Goal: Information Seeking & Learning: Check status

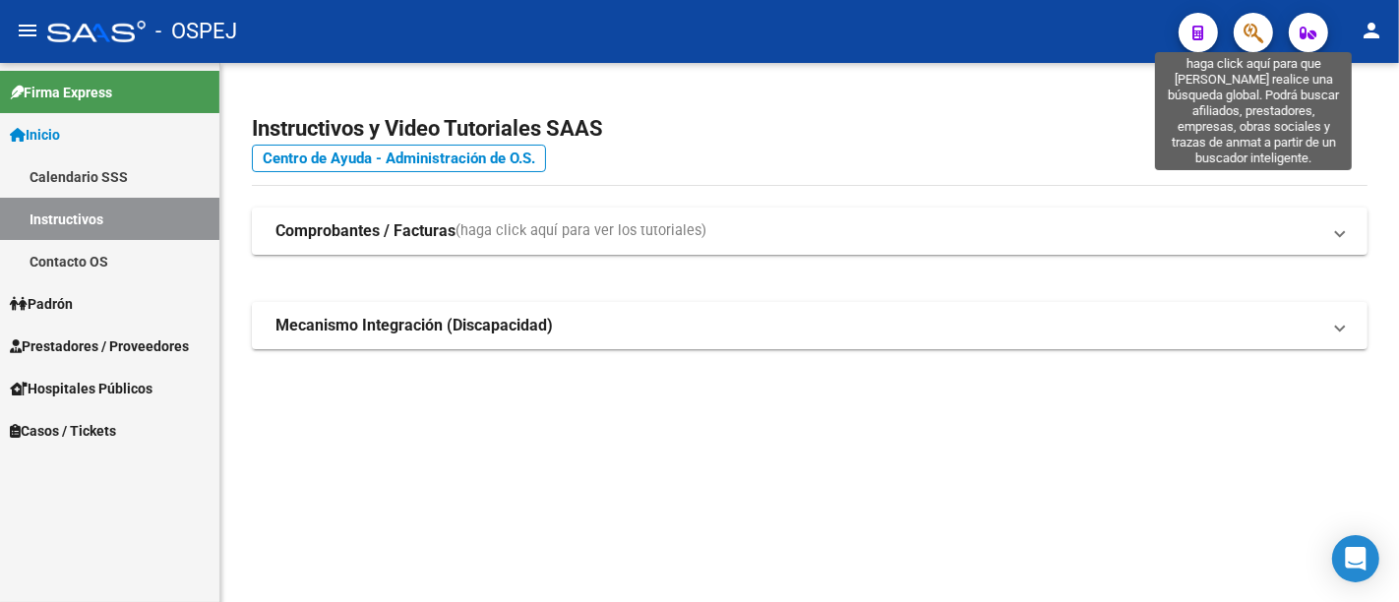
click at [1252, 27] on icon "button" at bounding box center [1254, 33] width 20 height 23
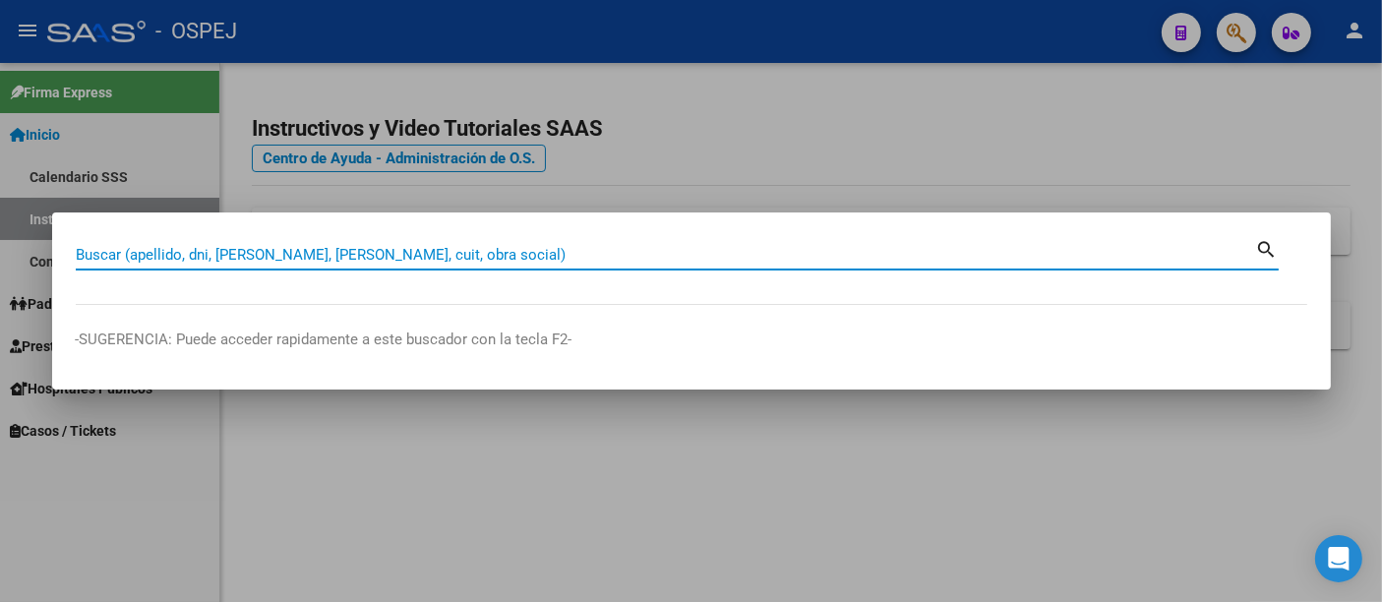
paste input "27389865821"
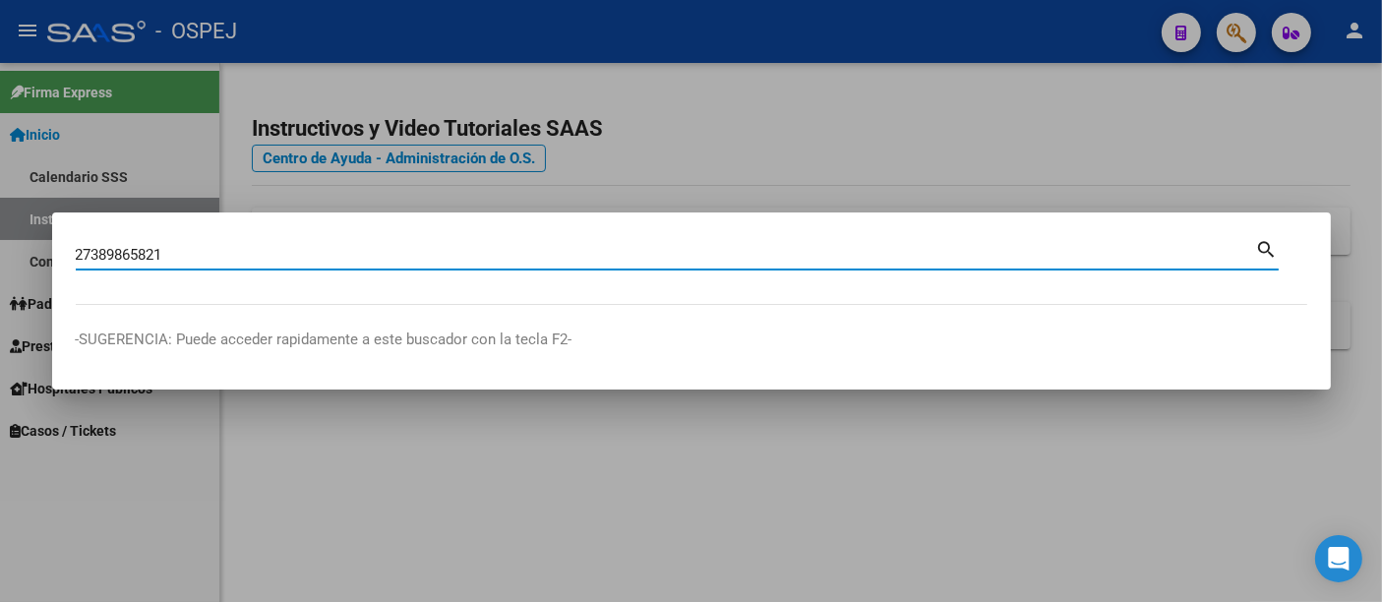
type input "27389865821"
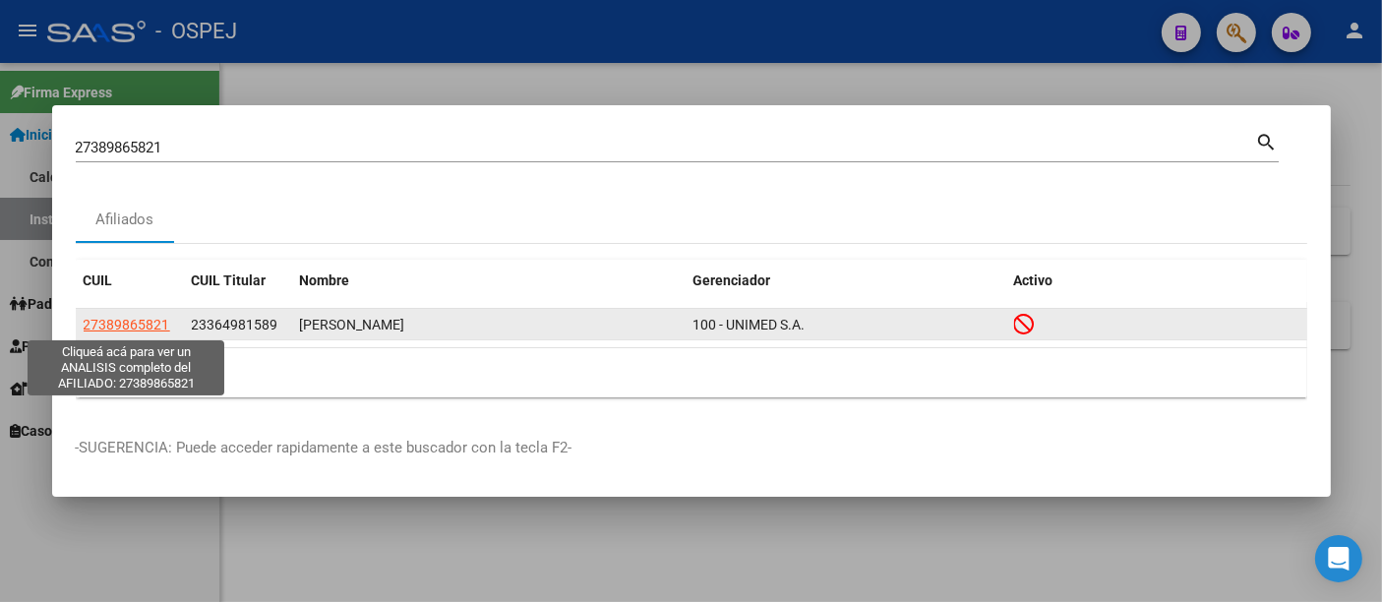
click at [140, 322] on span "27389865821" at bounding box center [127, 325] width 87 height 16
type textarea "27389865821"
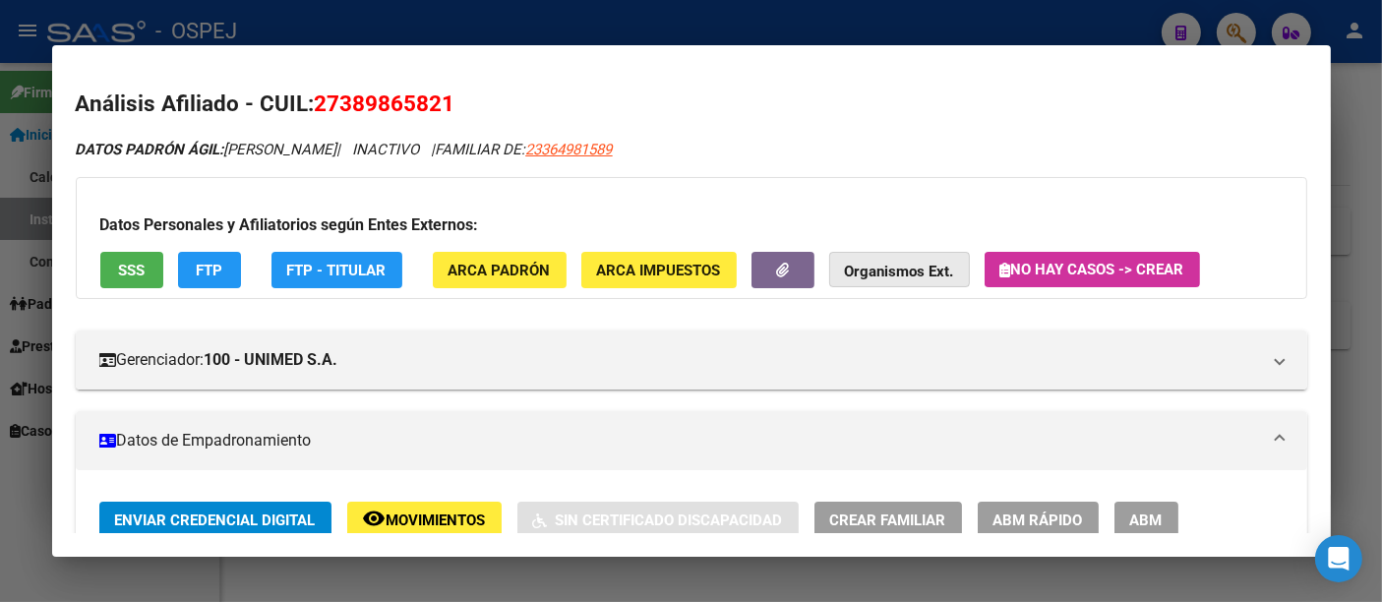
click at [927, 268] on strong "Organismos Ext." at bounding box center [899, 272] width 109 height 18
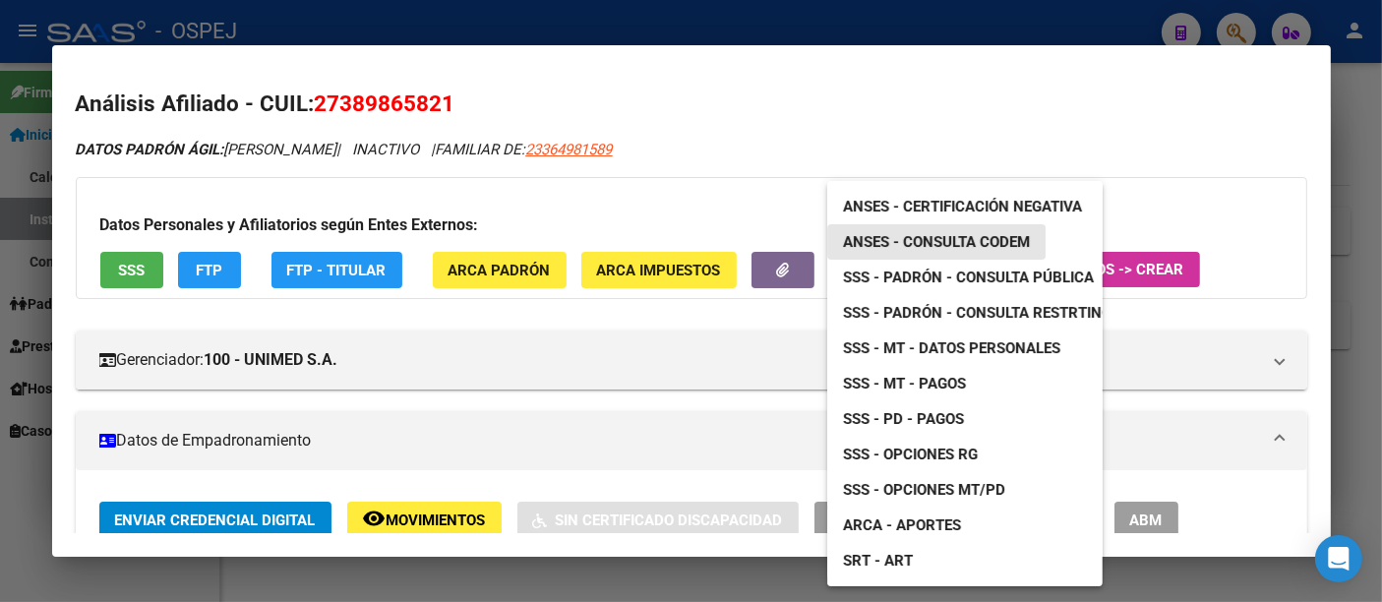
click at [954, 238] on span "ANSES - Consulta CODEM" at bounding box center [936, 242] width 187 height 18
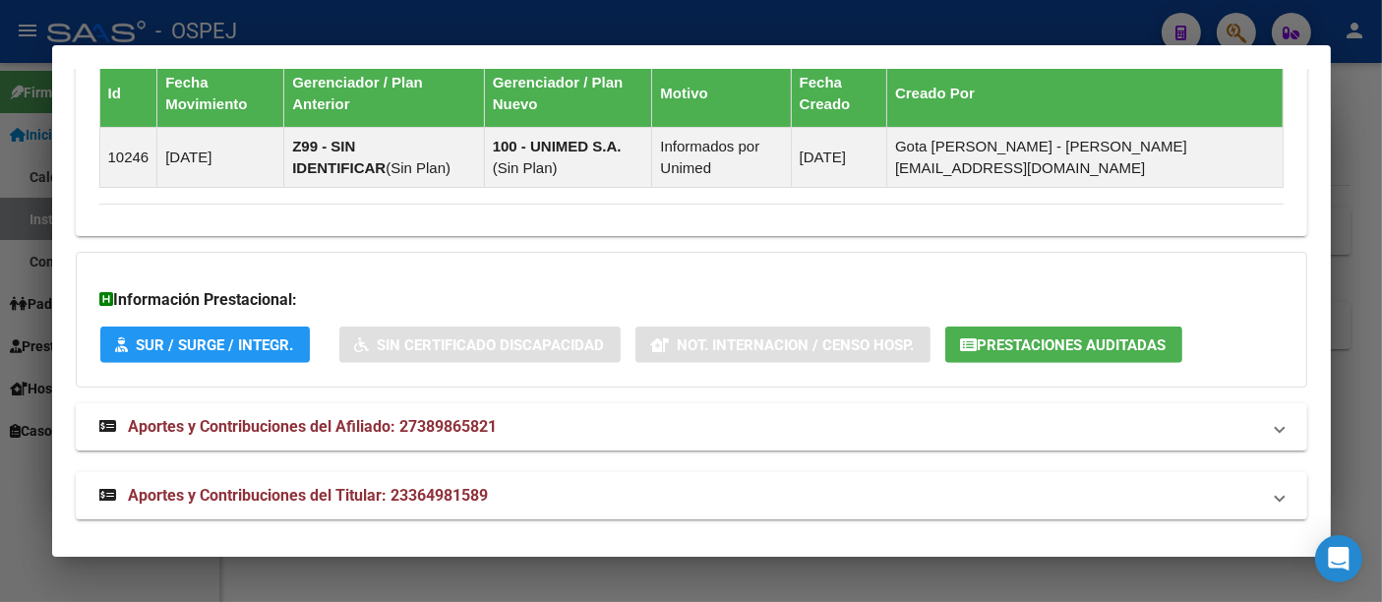
scroll to position [1461, 0]
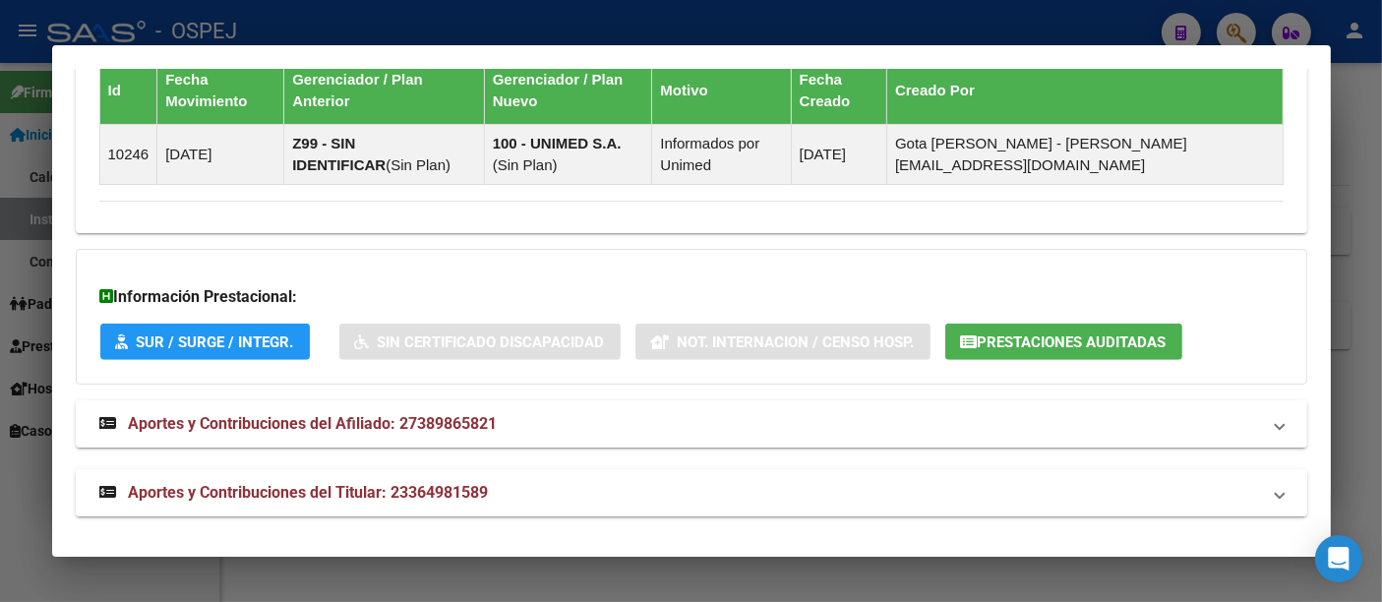
click at [468, 483] on span "Aportes y Contribuciones del Titular: 23364981589" at bounding box center [309, 492] width 360 height 19
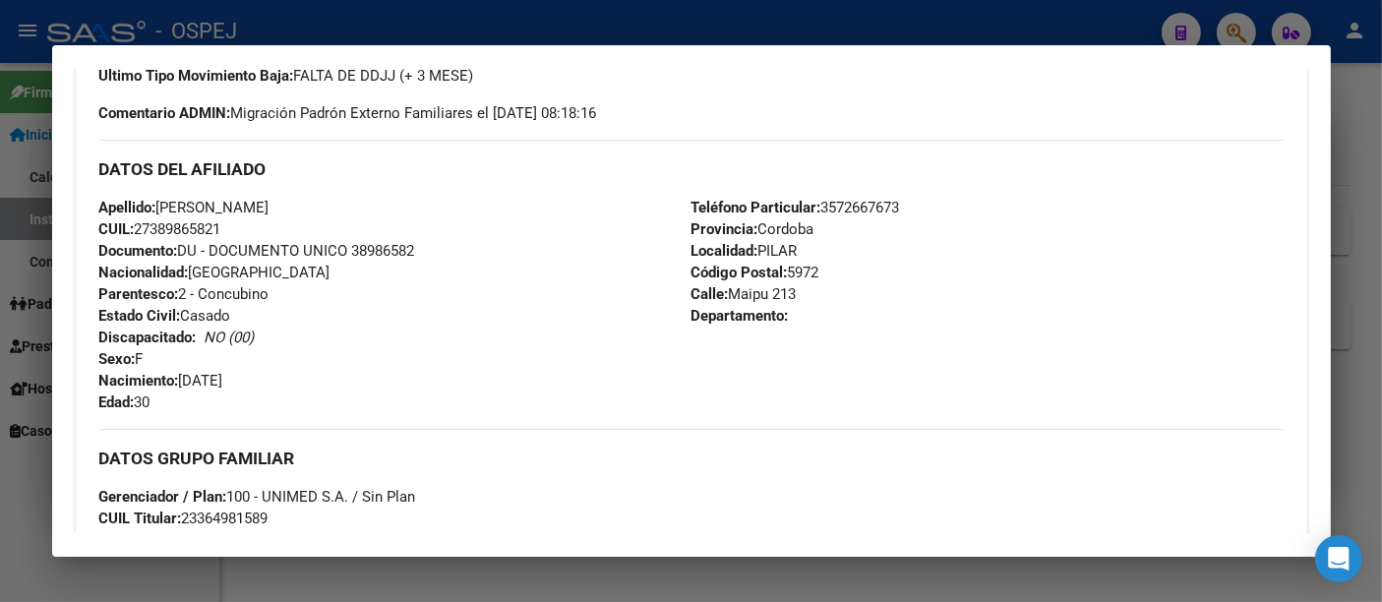
scroll to position [734, 0]
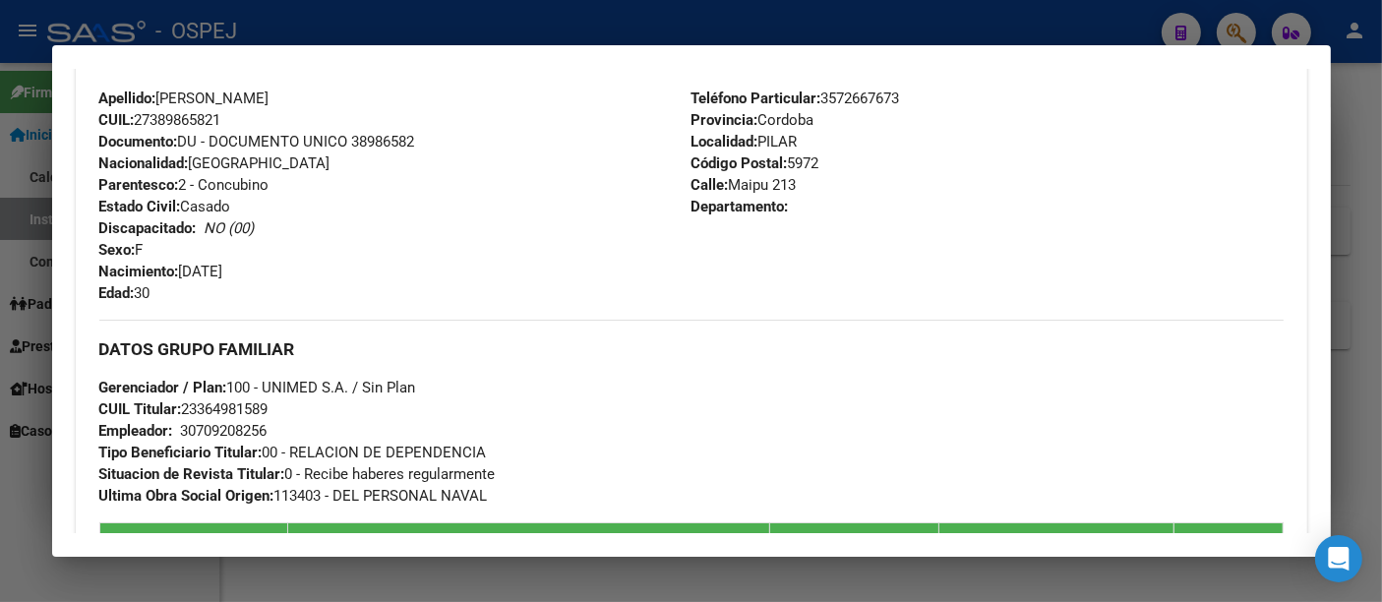
click at [211, 433] on div "30709208256" at bounding box center [224, 431] width 87 height 22
click at [211, 431] on div "30709208256" at bounding box center [224, 431] width 87 height 22
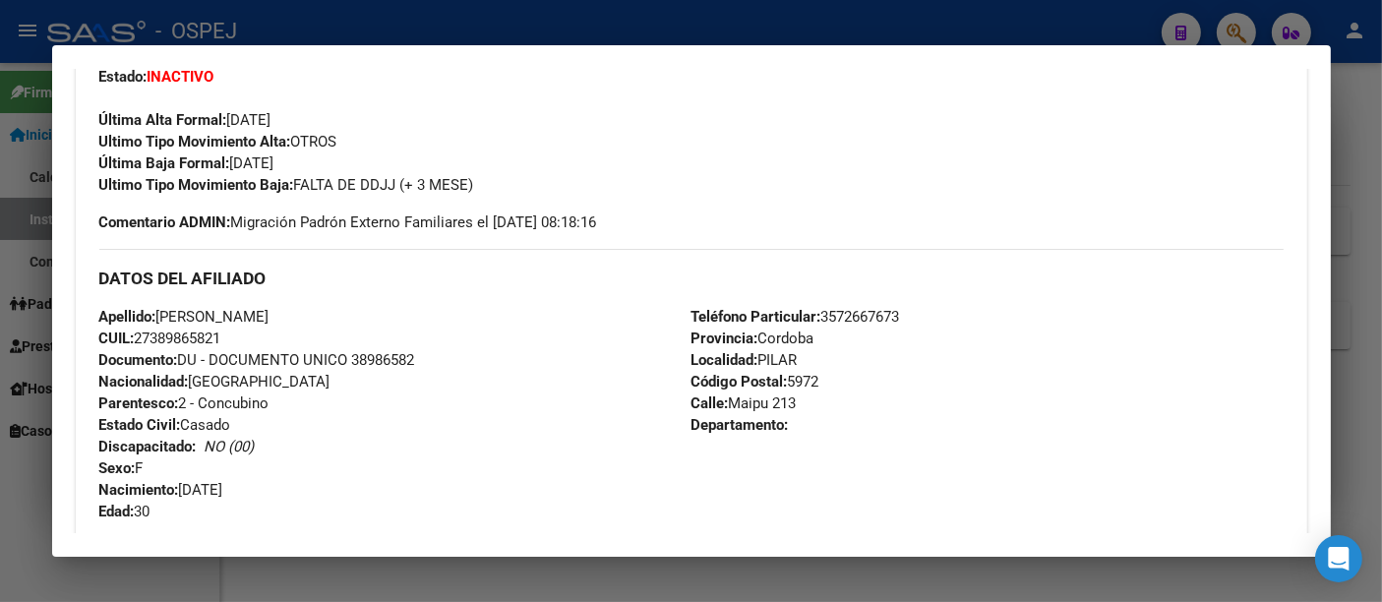
scroll to position [0, 0]
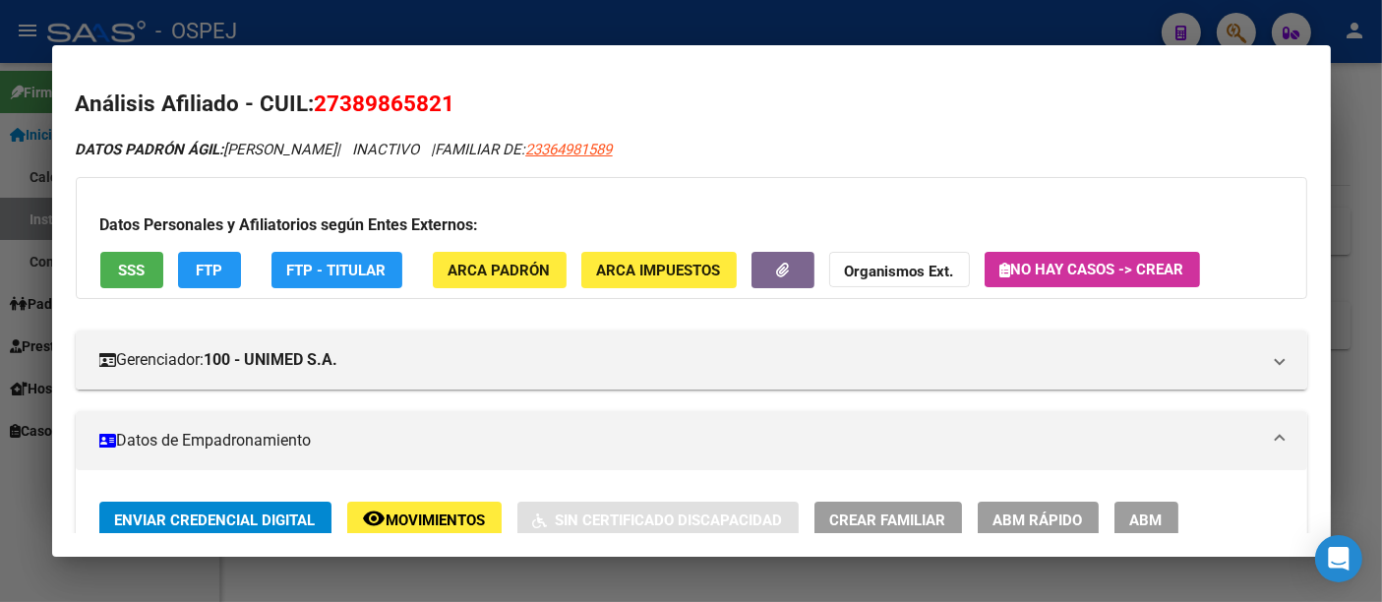
click at [370, 30] on div at bounding box center [691, 301] width 1382 height 602
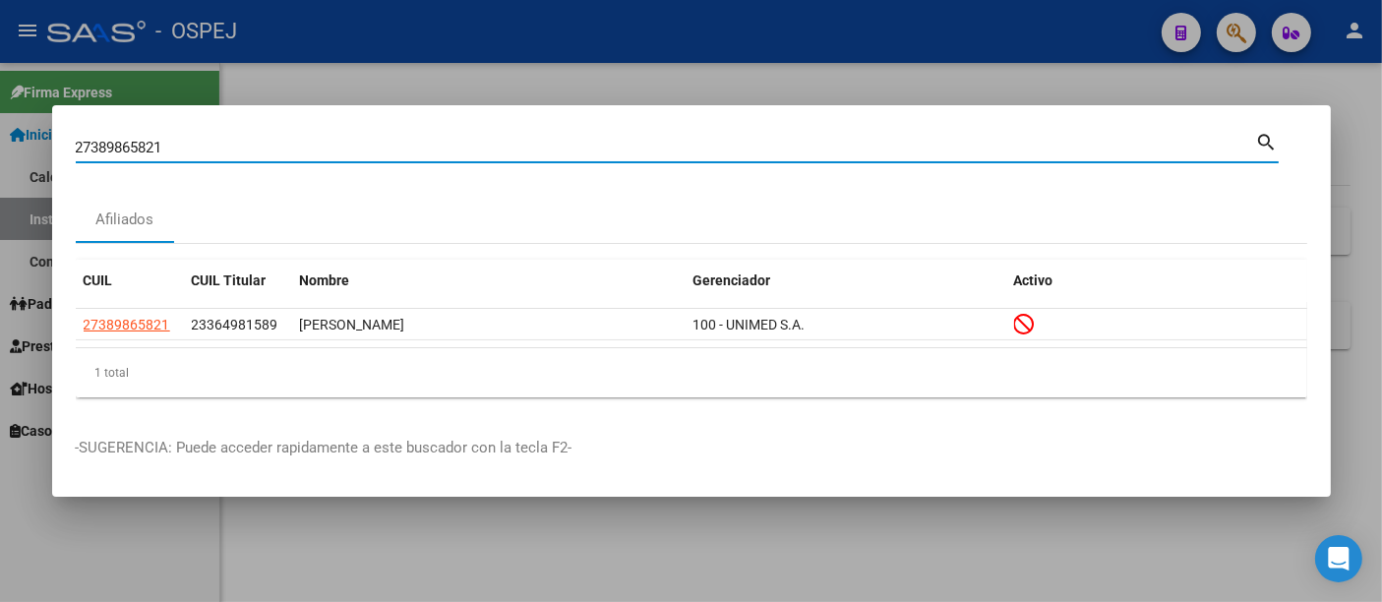
click at [249, 144] on input "27389865821" at bounding box center [666, 148] width 1181 height 18
type input "2"
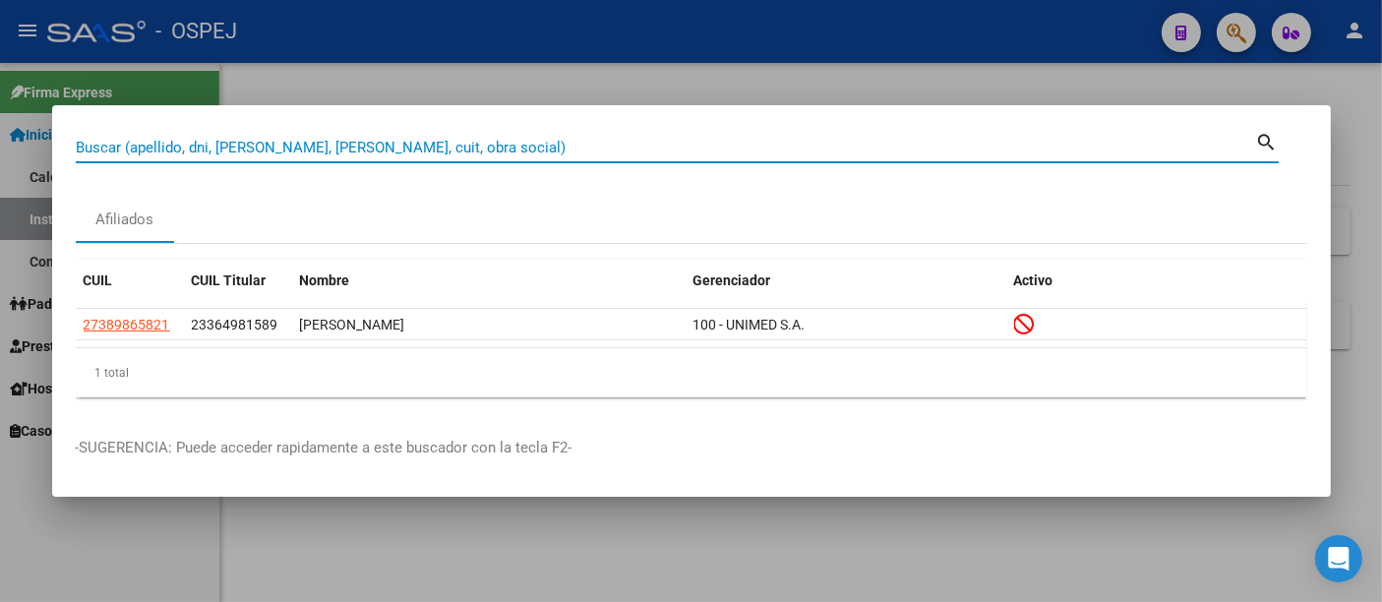
paste input "20-26756698-5"
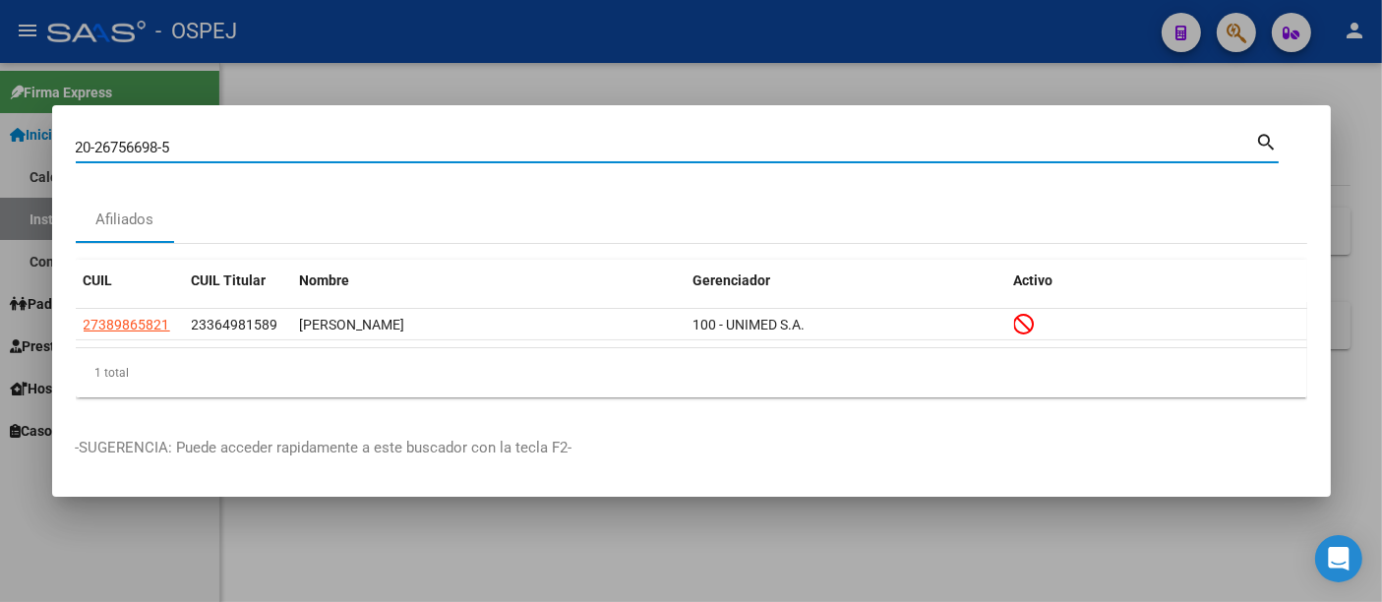
type input "20267566985"
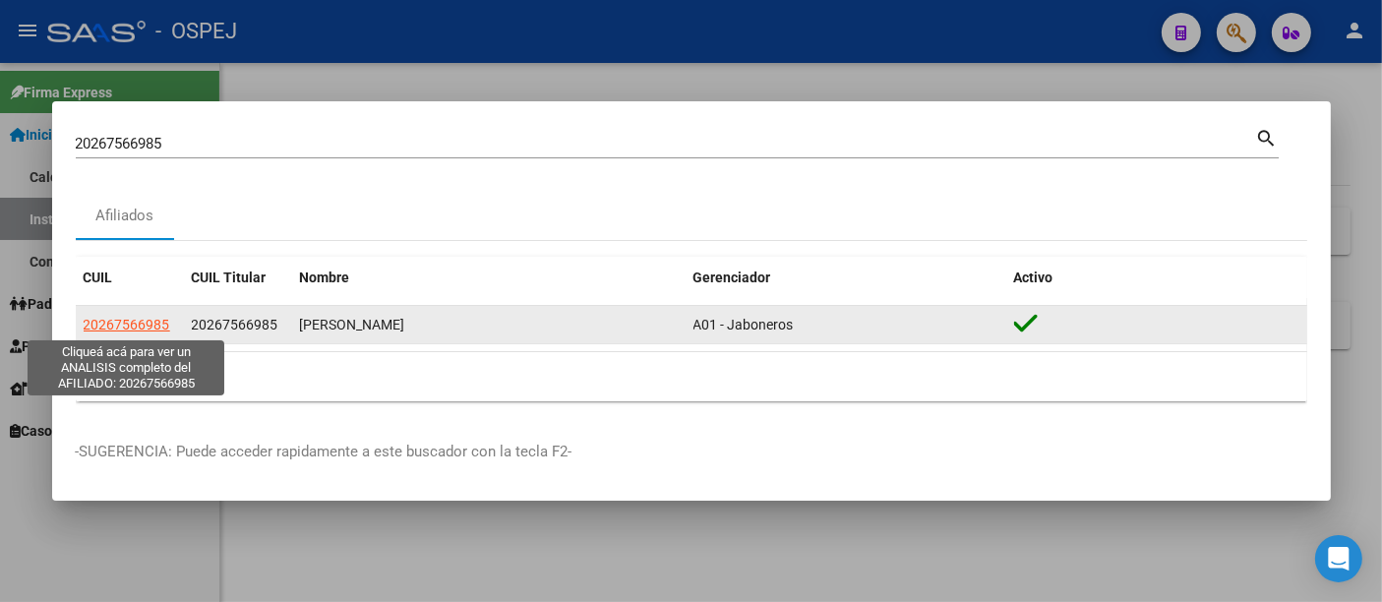
click at [120, 323] on span "20267566985" at bounding box center [127, 325] width 87 height 16
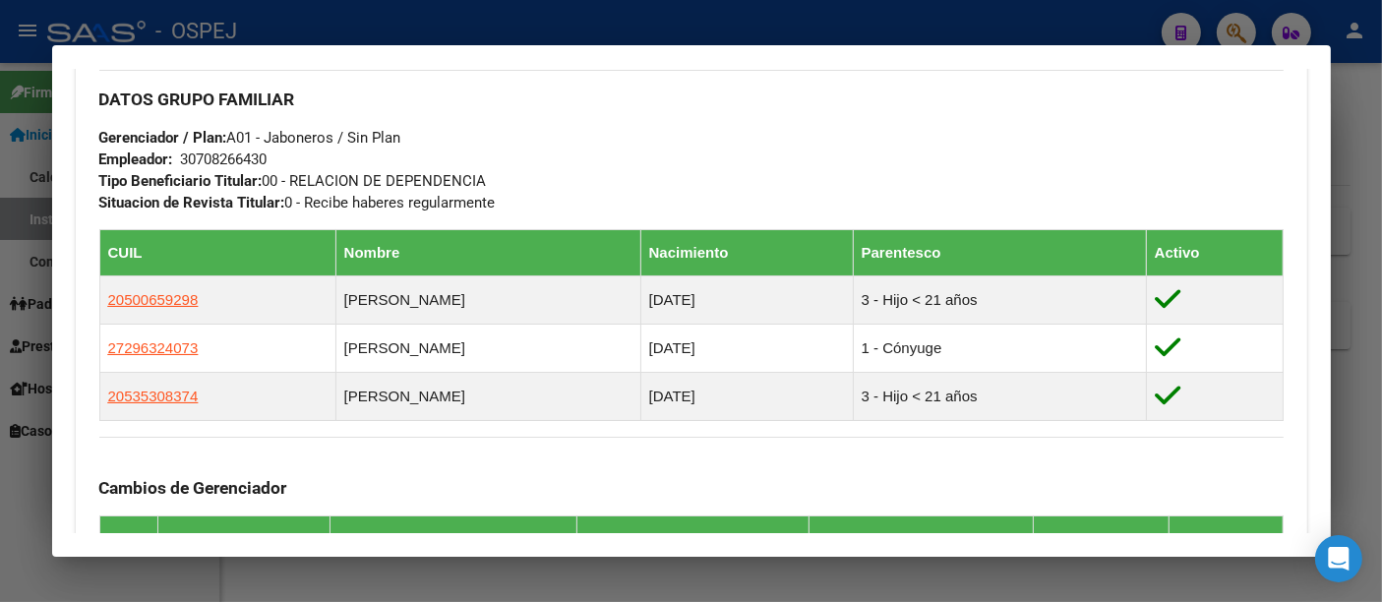
scroll to position [947, 0]
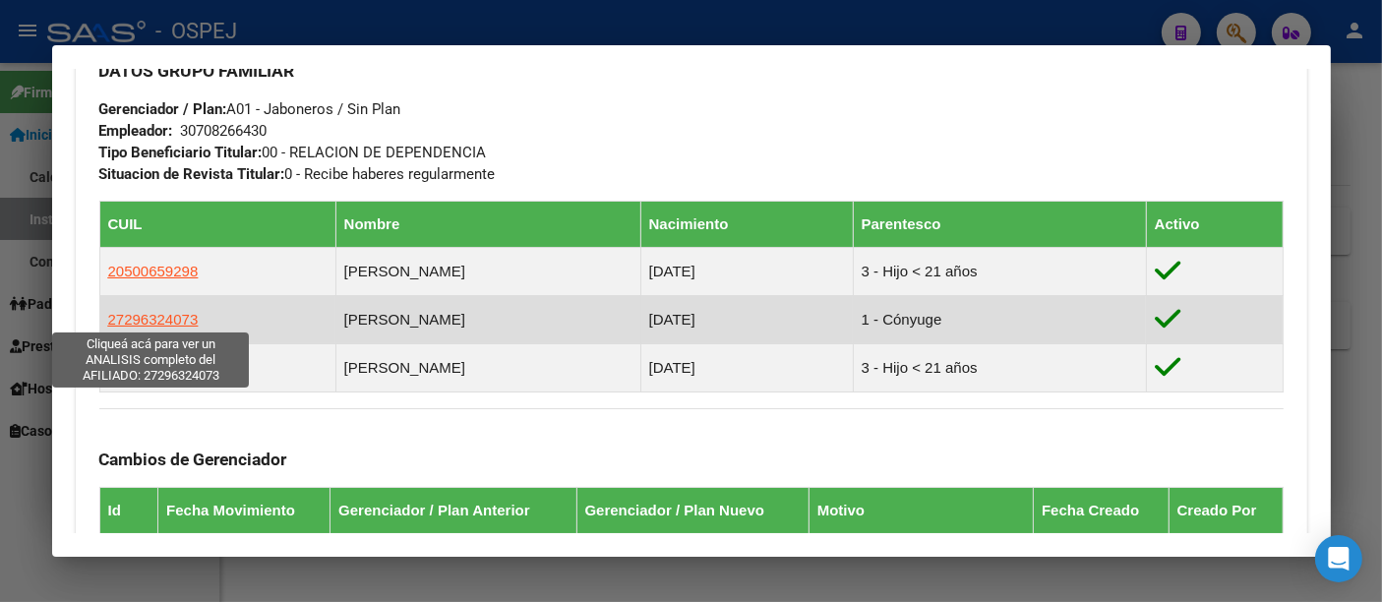
click at [152, 320] on span "27296324073" at bounding box center [153, 319] width 91 height 17
type textarea "27296324073"
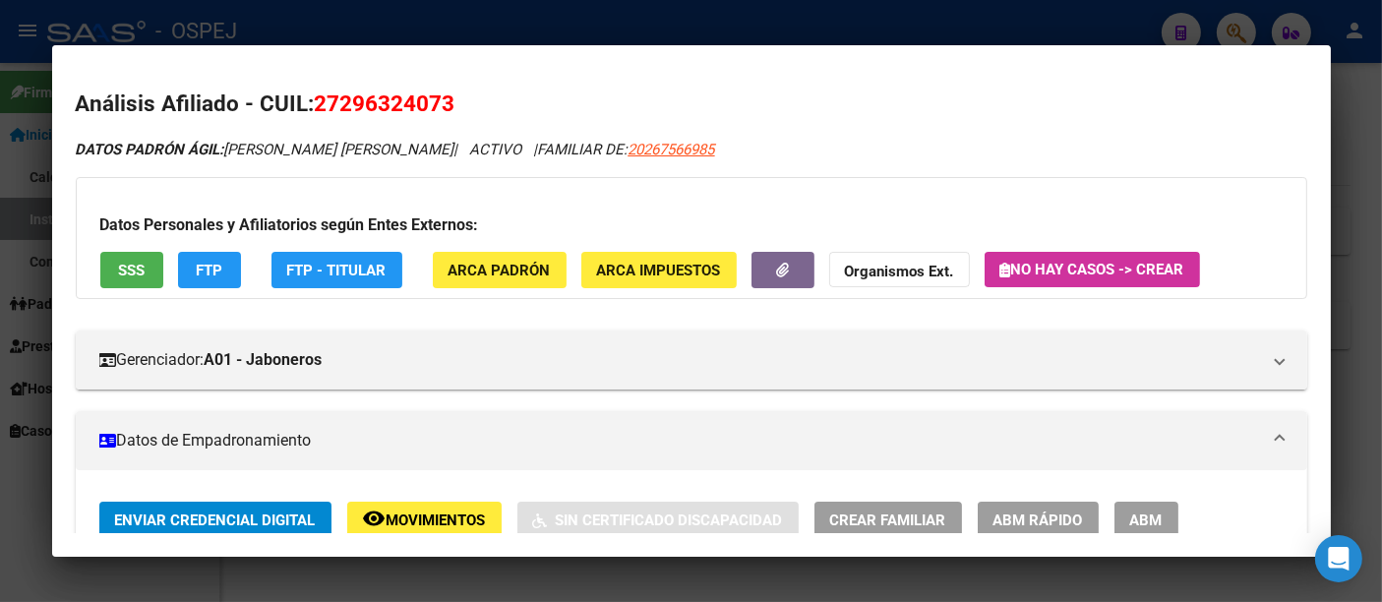
click at [902, 267] on strong "Organismos Ext." at bounding box center [899, 272] width 109 height 18
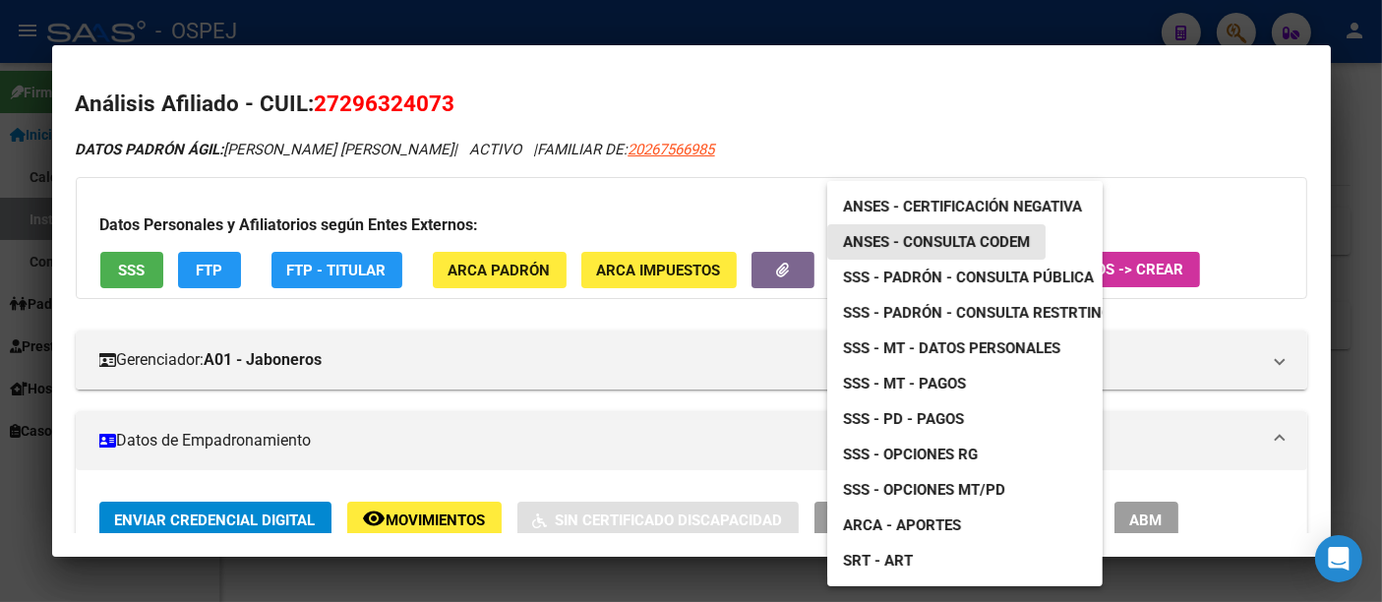
click at [916, 243] on span "ANSES - Consulta CODEM" at bounding box center [936, 242] width 187 height 18
